Goal: Task Accomplishment & Management: Manage account settings

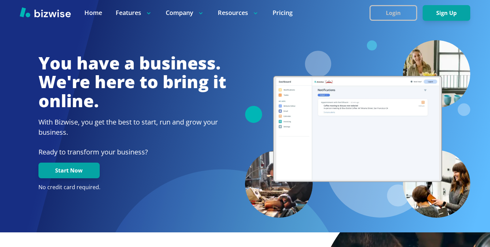
click at [384, 20] on button "Login" at bounding box center [393, 13] width 48 height 16
